Goal: Task Accomplishment & Management: Manage account settings

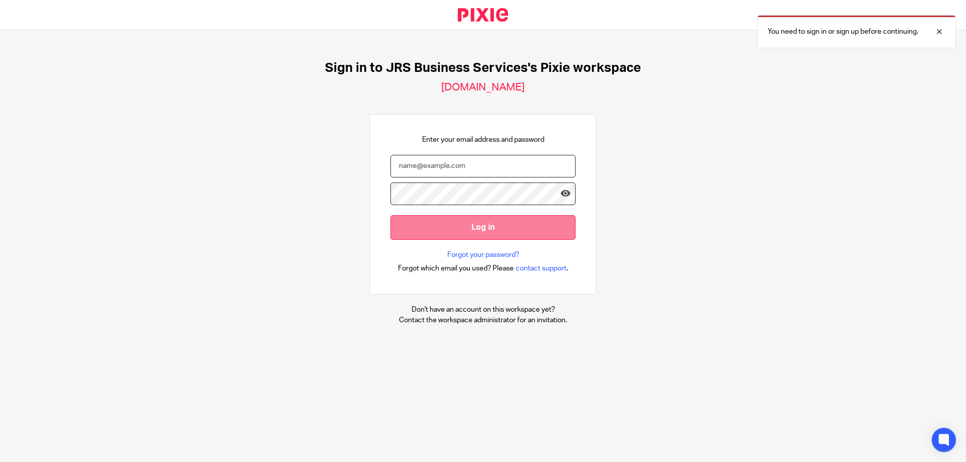
type input "[PERSON_NAME][EMAIL_ADDRESS][DOMAIN_NAME]"
click at [441, 227] on input "Log in" at bounding box center [482, 227] width 185 height 25
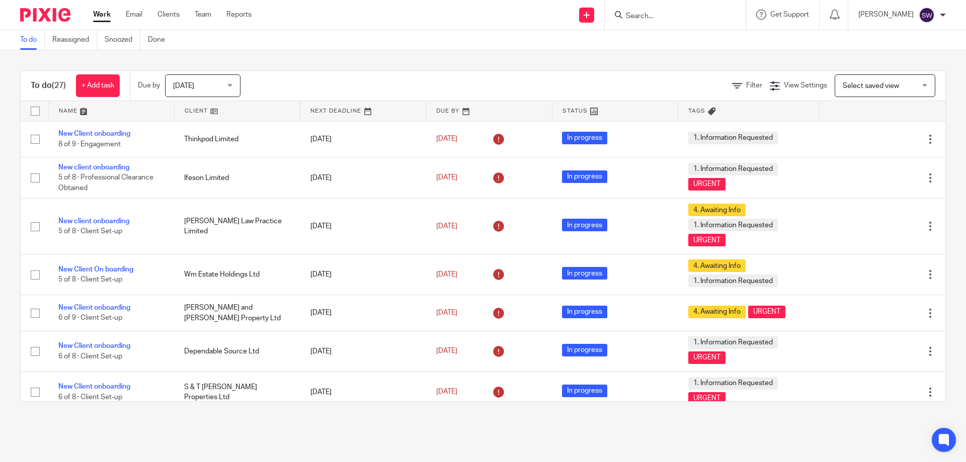
click at [235, 82] on div "[DATE] [DATE]" at bounding box center [202, 85] width 75 height 23
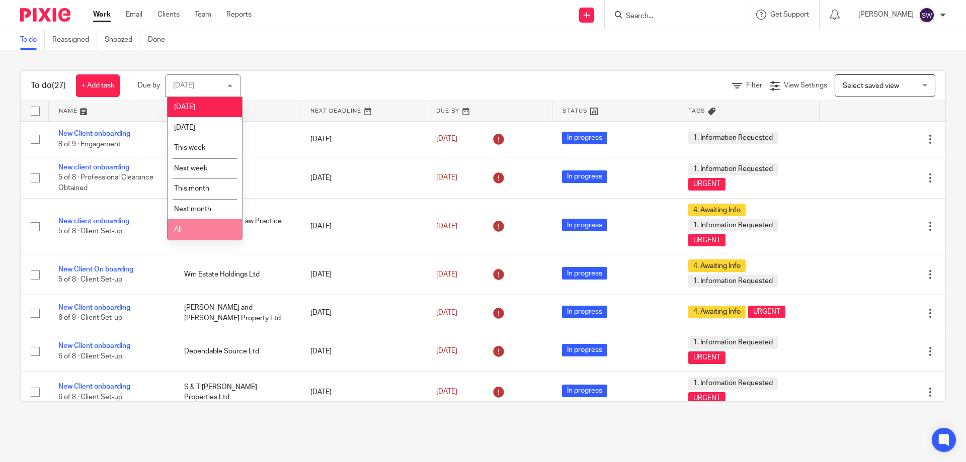
click at [190, 229] on li "All" at bounding box center [205, 229] width 74 height 21
